Goal: Information Seeking & Learning: Learn about a topic

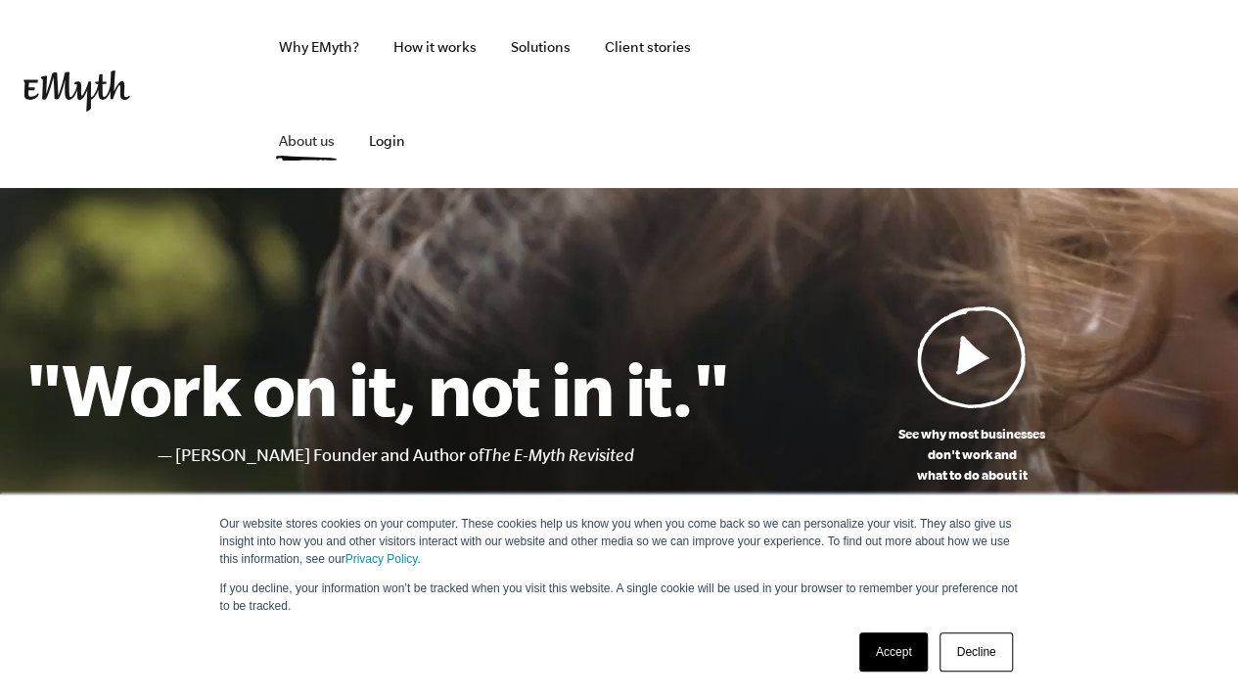
click at [350, 94] on link "About us" at bounding box center [306, 141] width 87 height 94
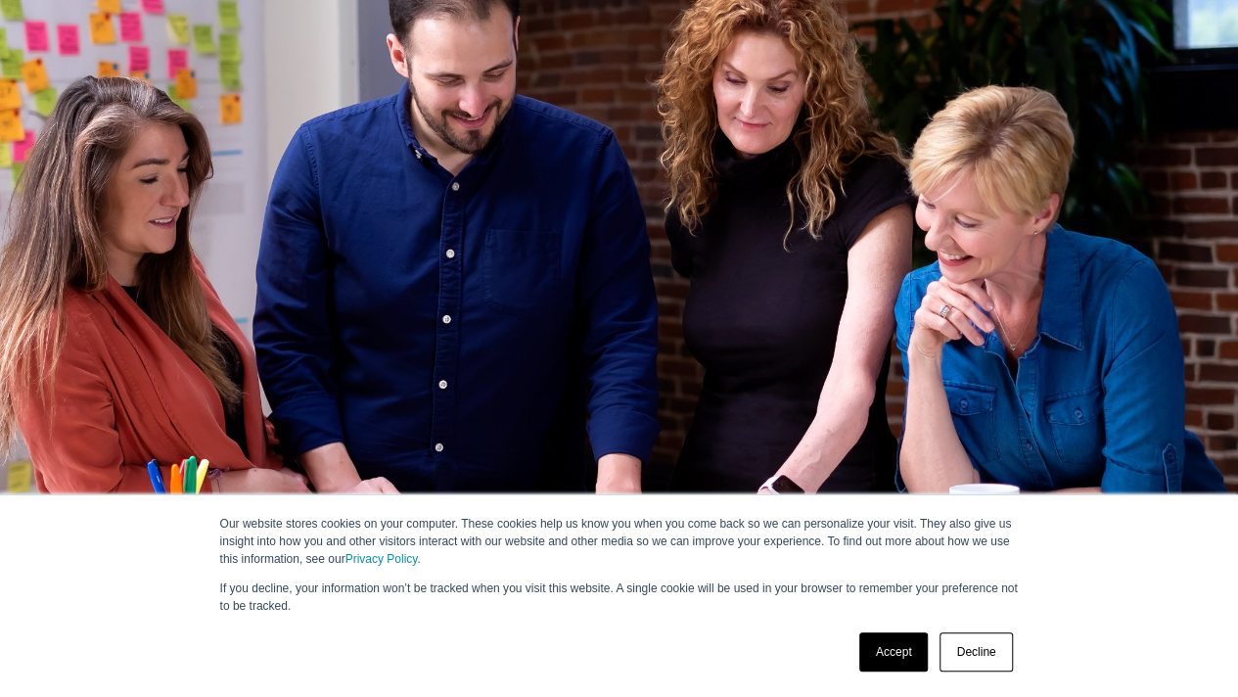
scroll to position [267, 0]
click at [896, 644] on link "Accept" at bounding box center [895, 651] width 70 height 39
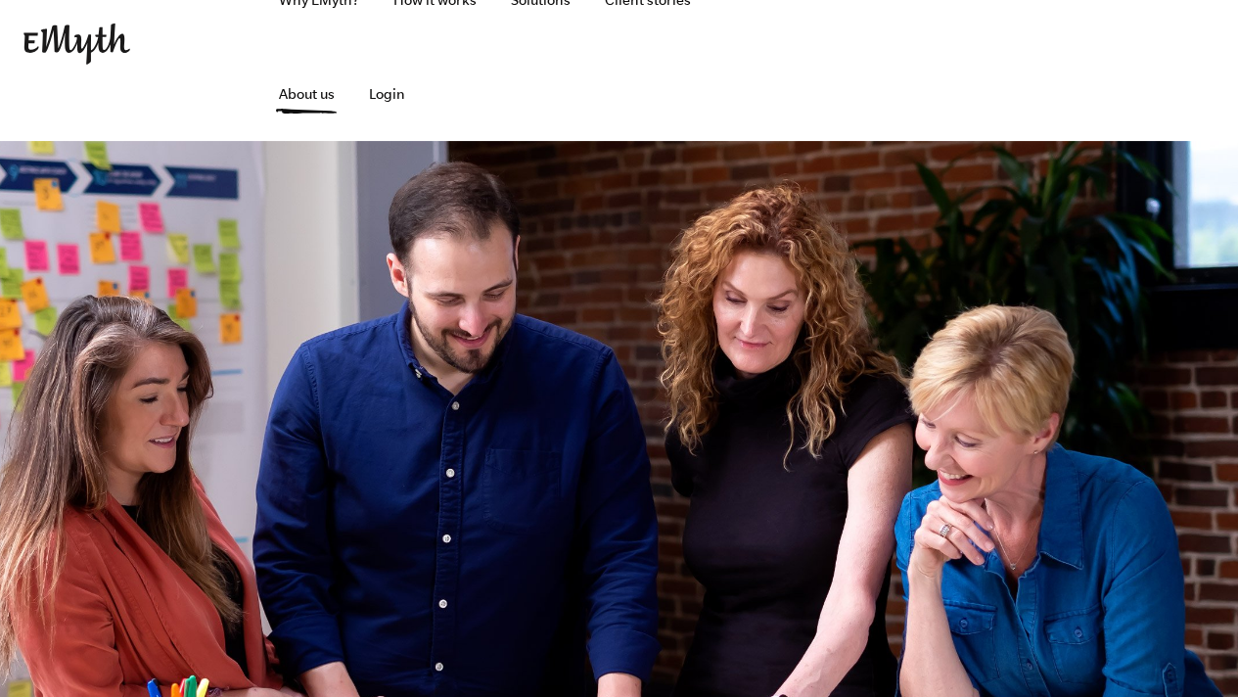
scroll to position [0, 0]
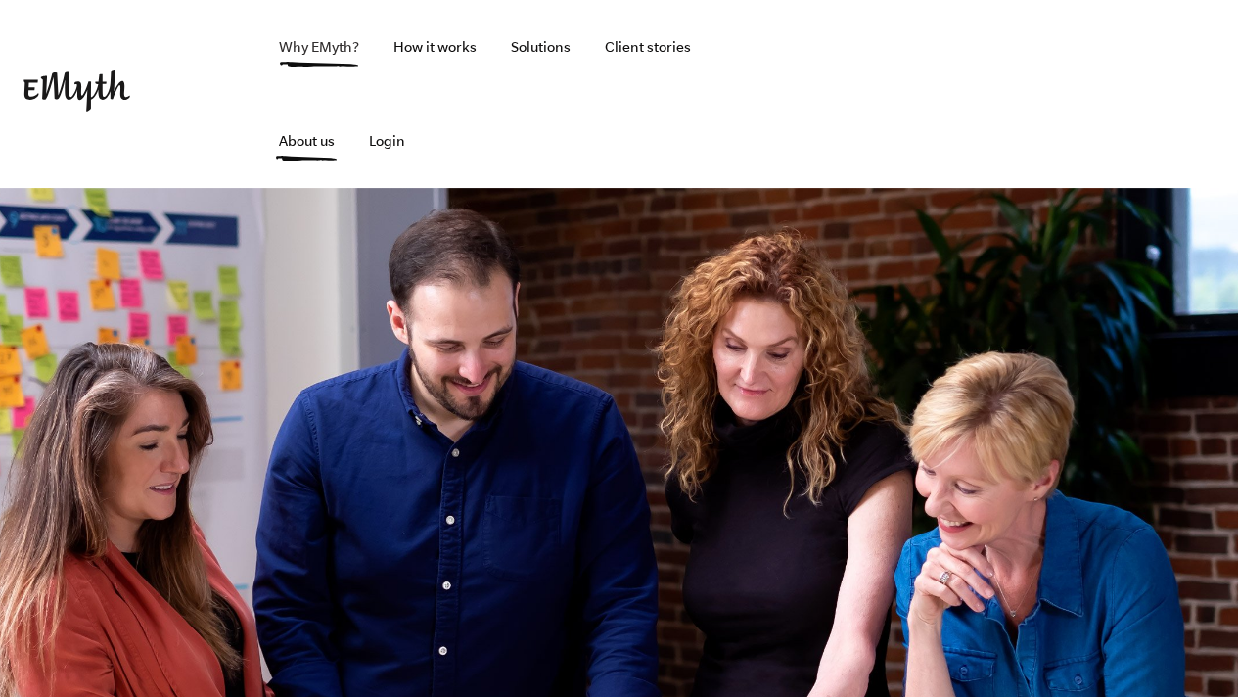
click at [309, 48] on link "Why EMyth?" at bounding box center [319, 47] width 112 height 94
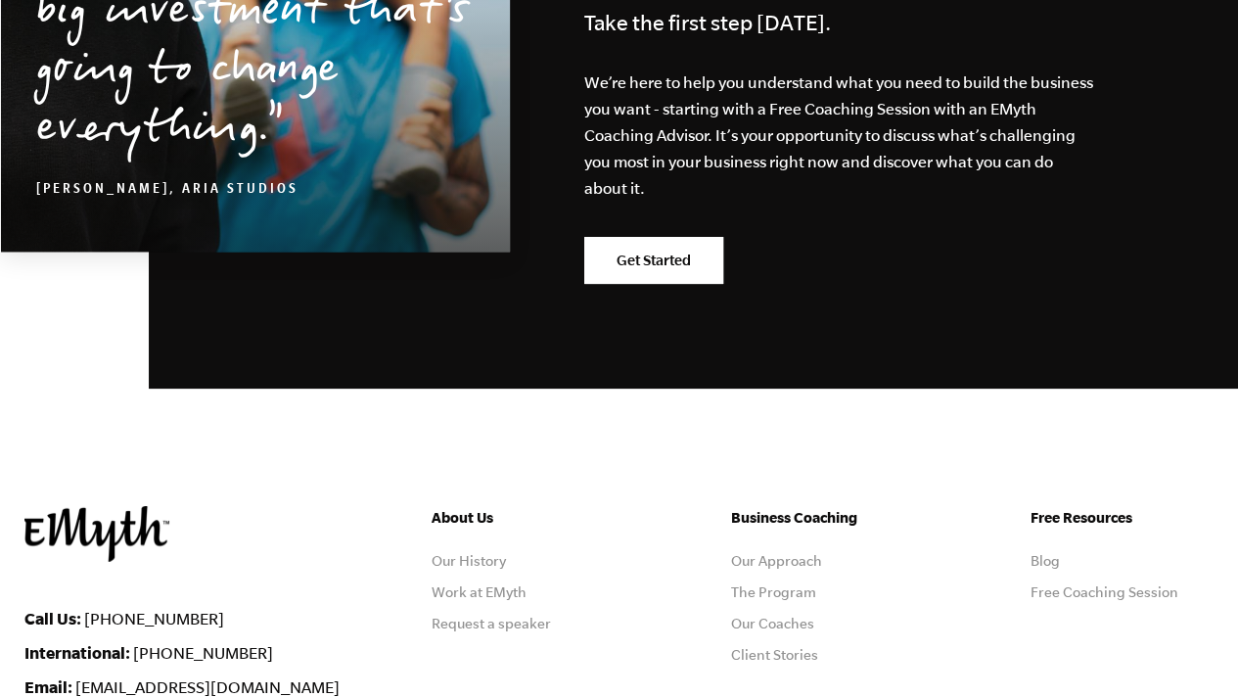
scroll to position [6444, 0]
